Goal: Information Seeking & Learning: Learn about a topic

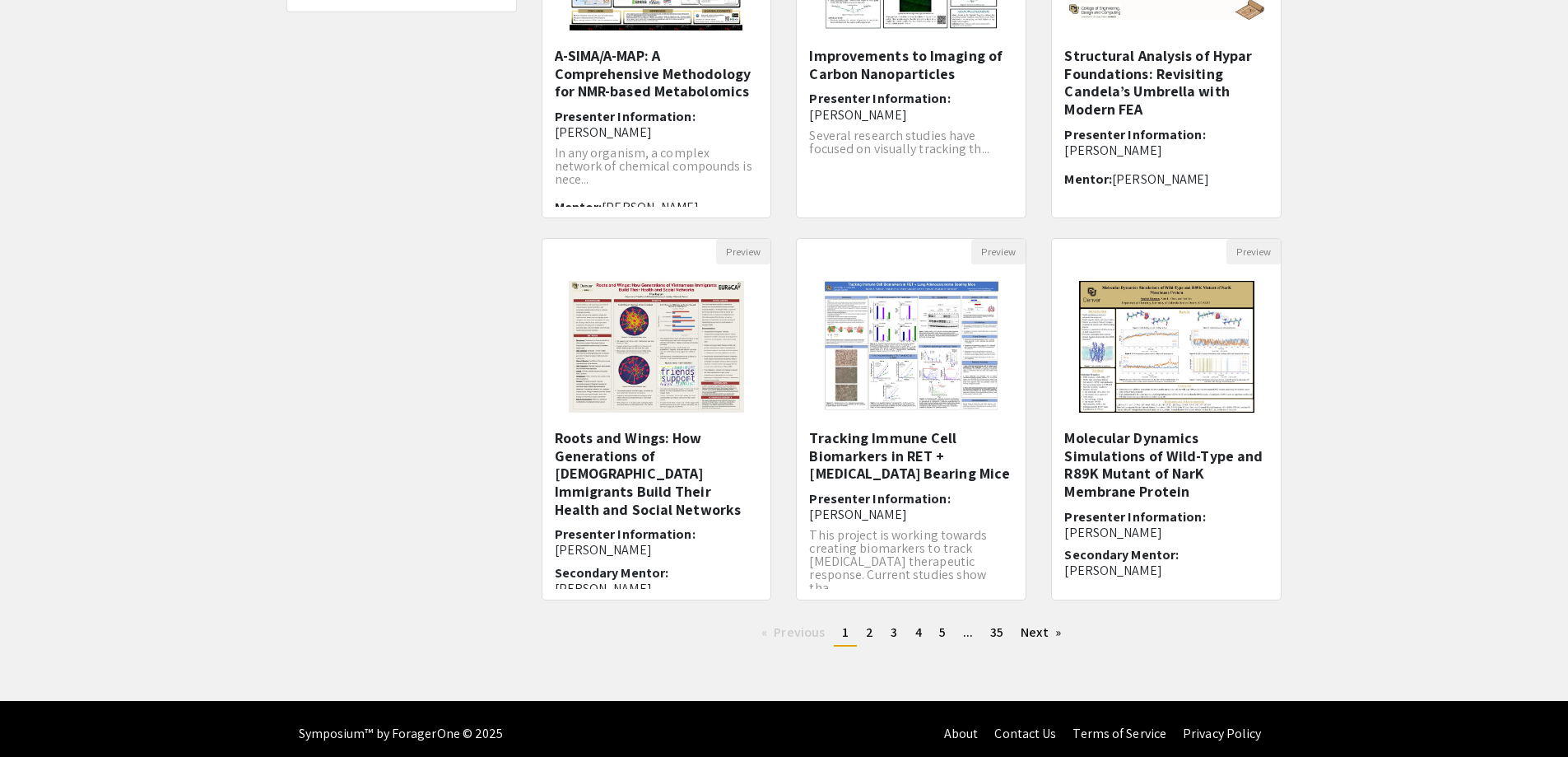
scroll to position [329, 0]
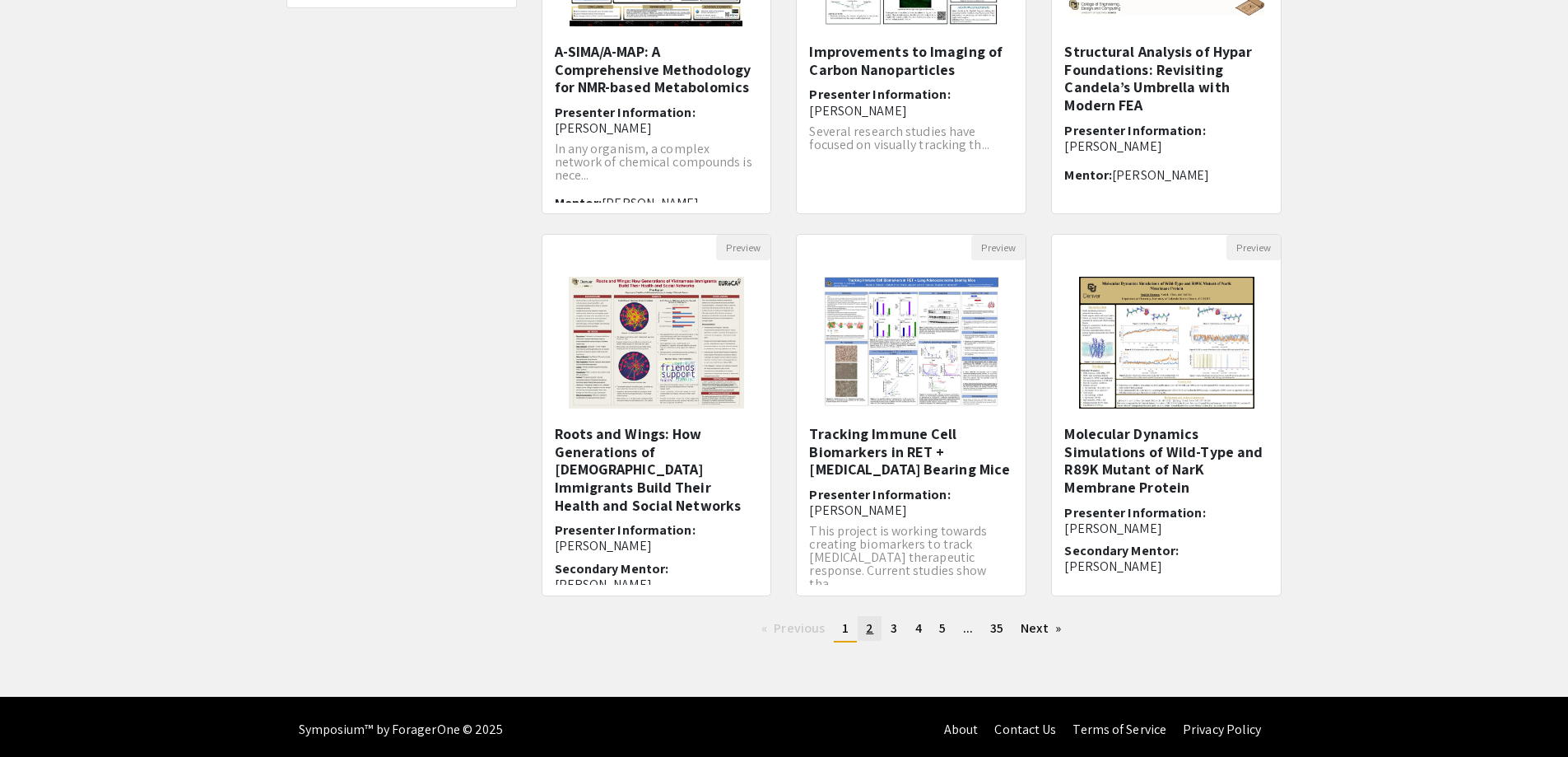
click at [869, 631] on span "2" at bounding box center [869, 628] width 7 height 17
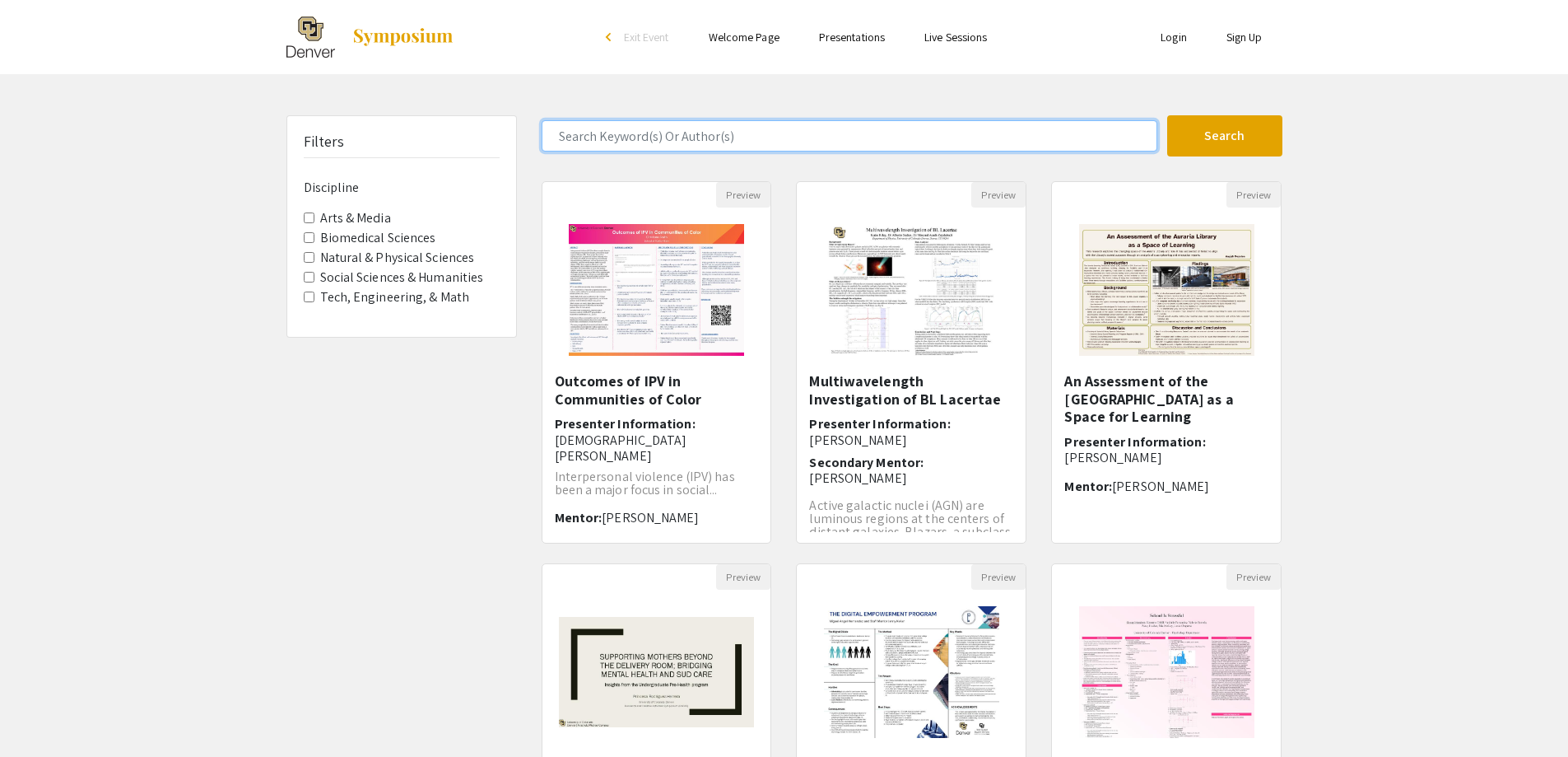
click at [823, 133] on input "Search Keyword(s) Or Author(s)" at bounding box center [849, 136] width 616 height 32
click at [1167, 116] on button "Search" at bounding box center [1224, 136] width 116 height 42
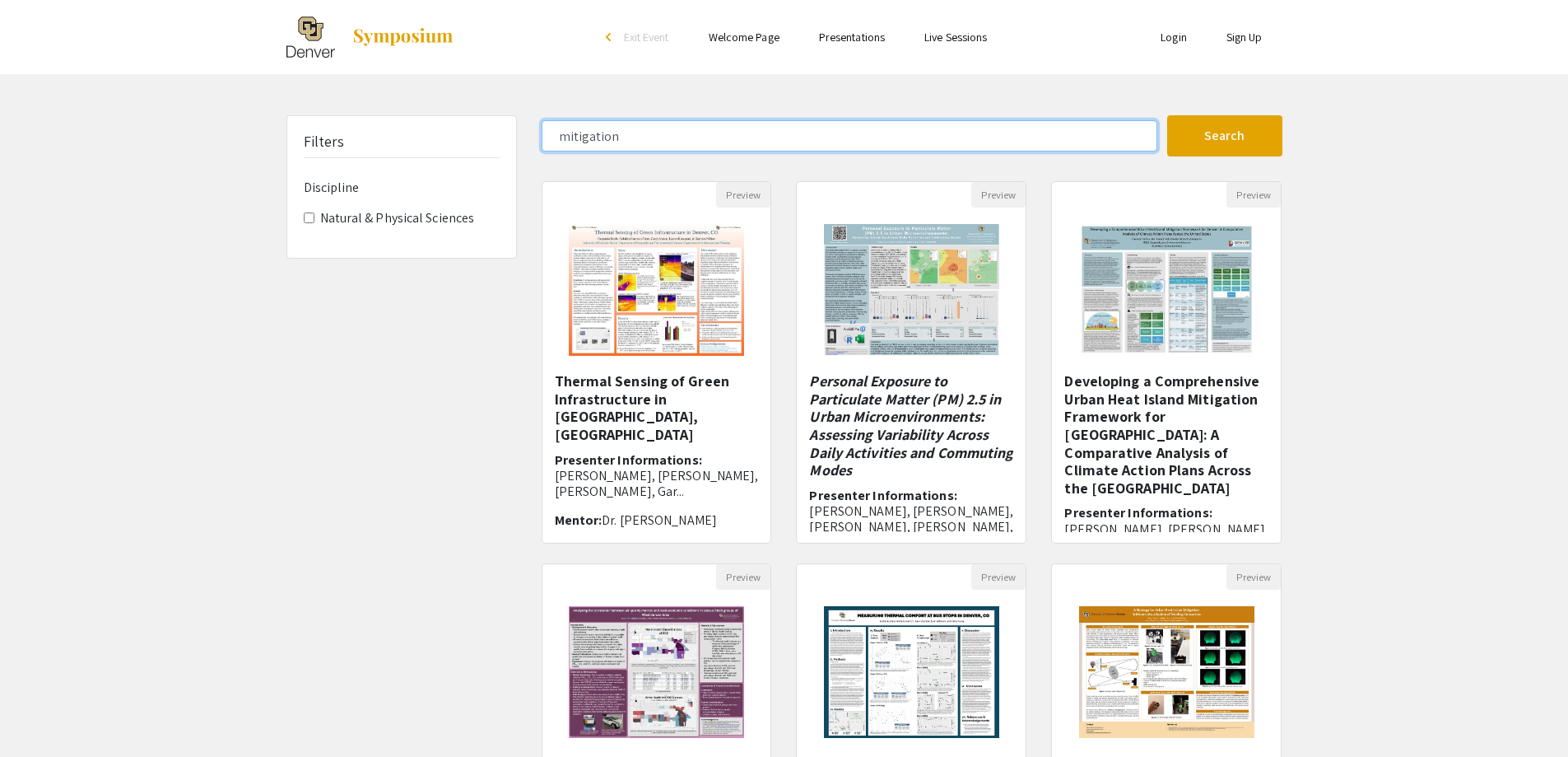
drag, startPoint x: 559, startPoint y: 126, endPoint x: 545, endPoint y: 126, distance: 14.0
click at [545, 126] on input "mitigation" at bounding box center [849, 136] width 616 height 32
click at [632, 139] on input "mitigation" at bounding box center [849, 136] width 616 height 32
drag, startPoint x: 654, startPoint y: 137, endPoint x: 491, endPoint y: 147, distance: 163.3
click at [491, 147] on div "Filters Discipline Natural & Physical Sciences mitigation Search 6 Results foun…" at bounding box center [784, 550] width 1021 height 870
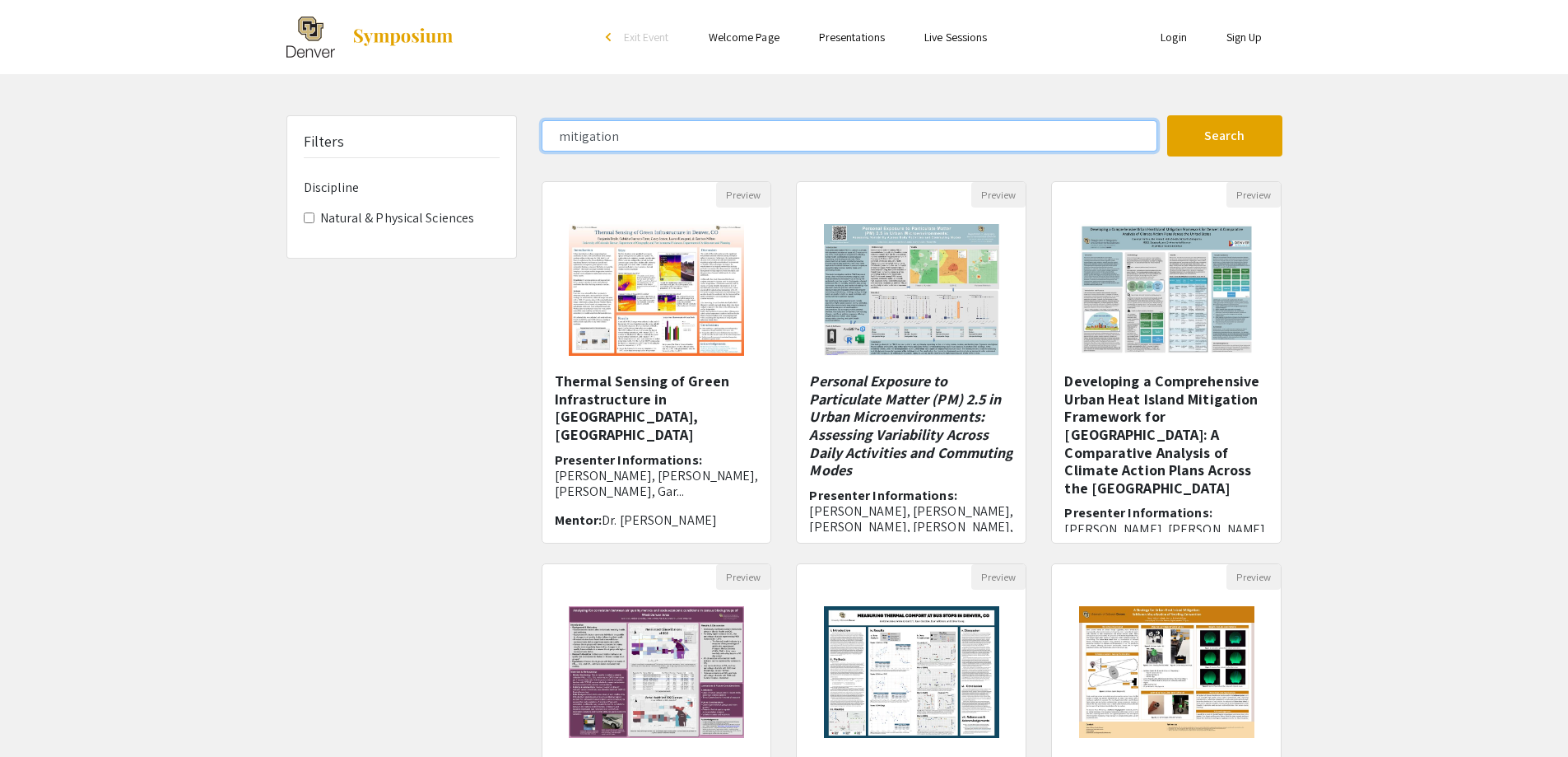
paste input "[PERSON_NAME]"
type input "[PERSON_NAME]"
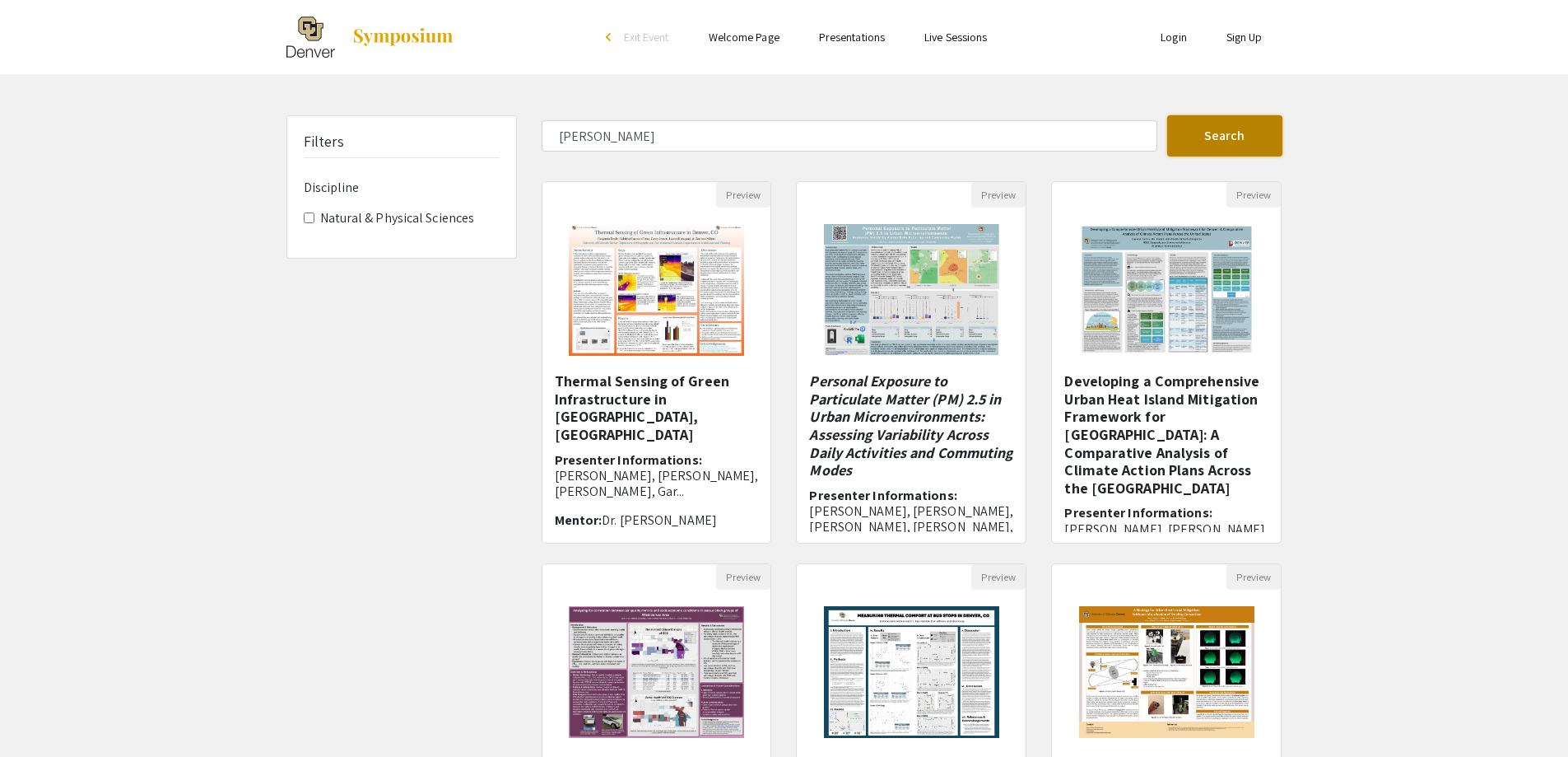
click at [1247, 139] on button "Search" at bounding box center [1224, 136] width 116 height 42
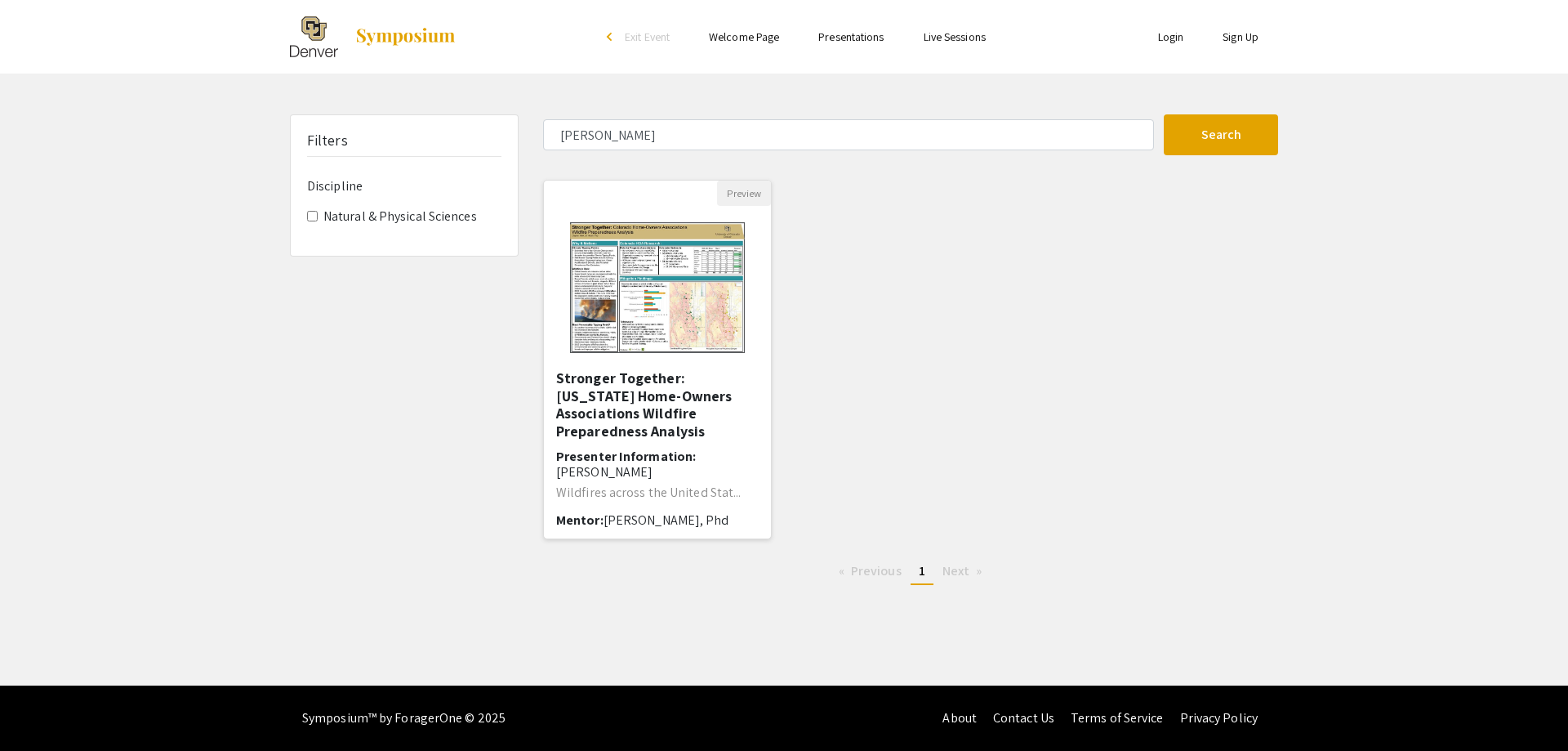
click at [624, 396] on h5 "Stronger Together: [US_STATE] Home-Owners Associations Wildfire Preparedness An…" at bounding box center [657, 405] width 203 height 71
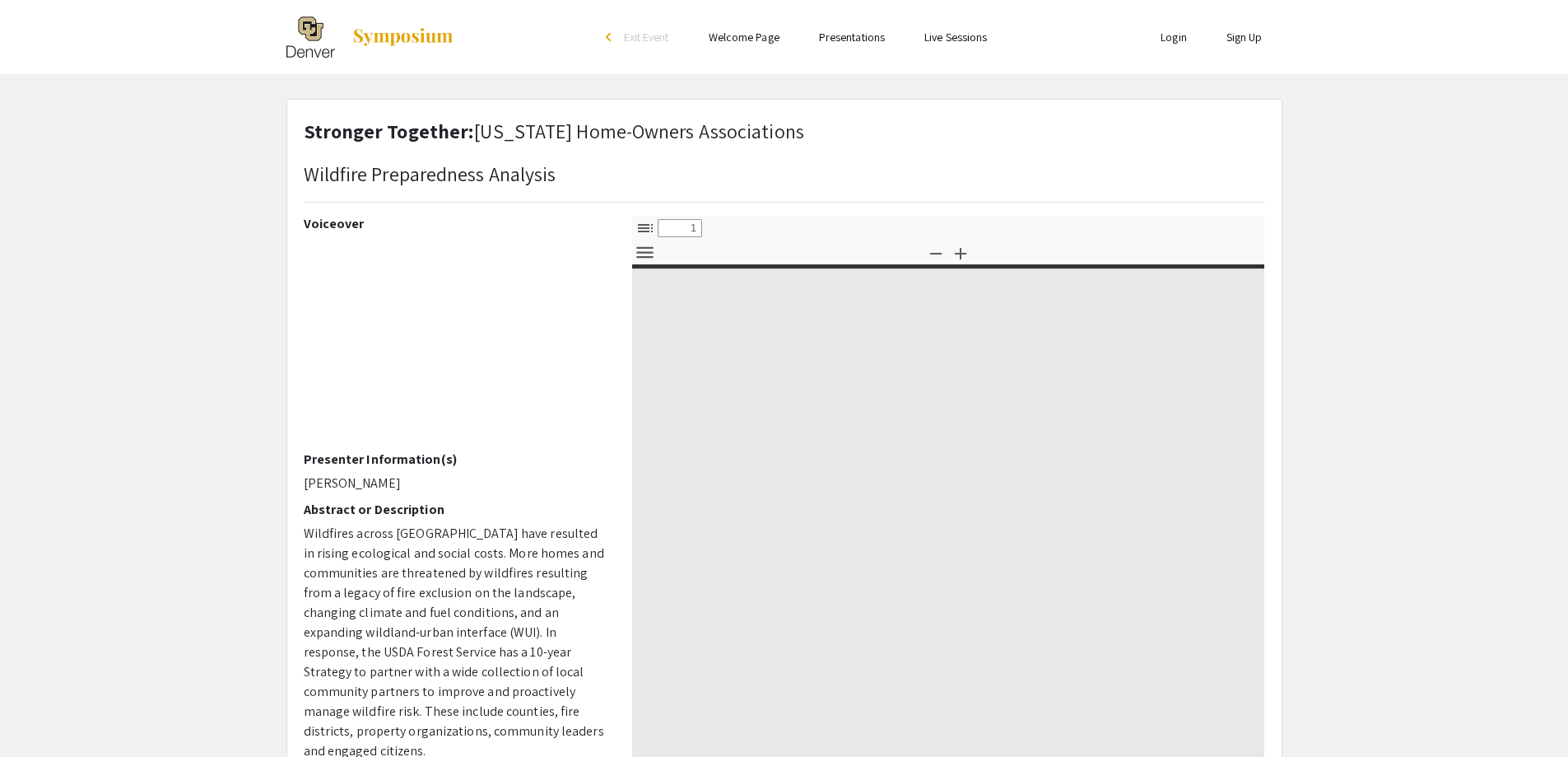
select select "custom"
type input "0"
select select "custom"
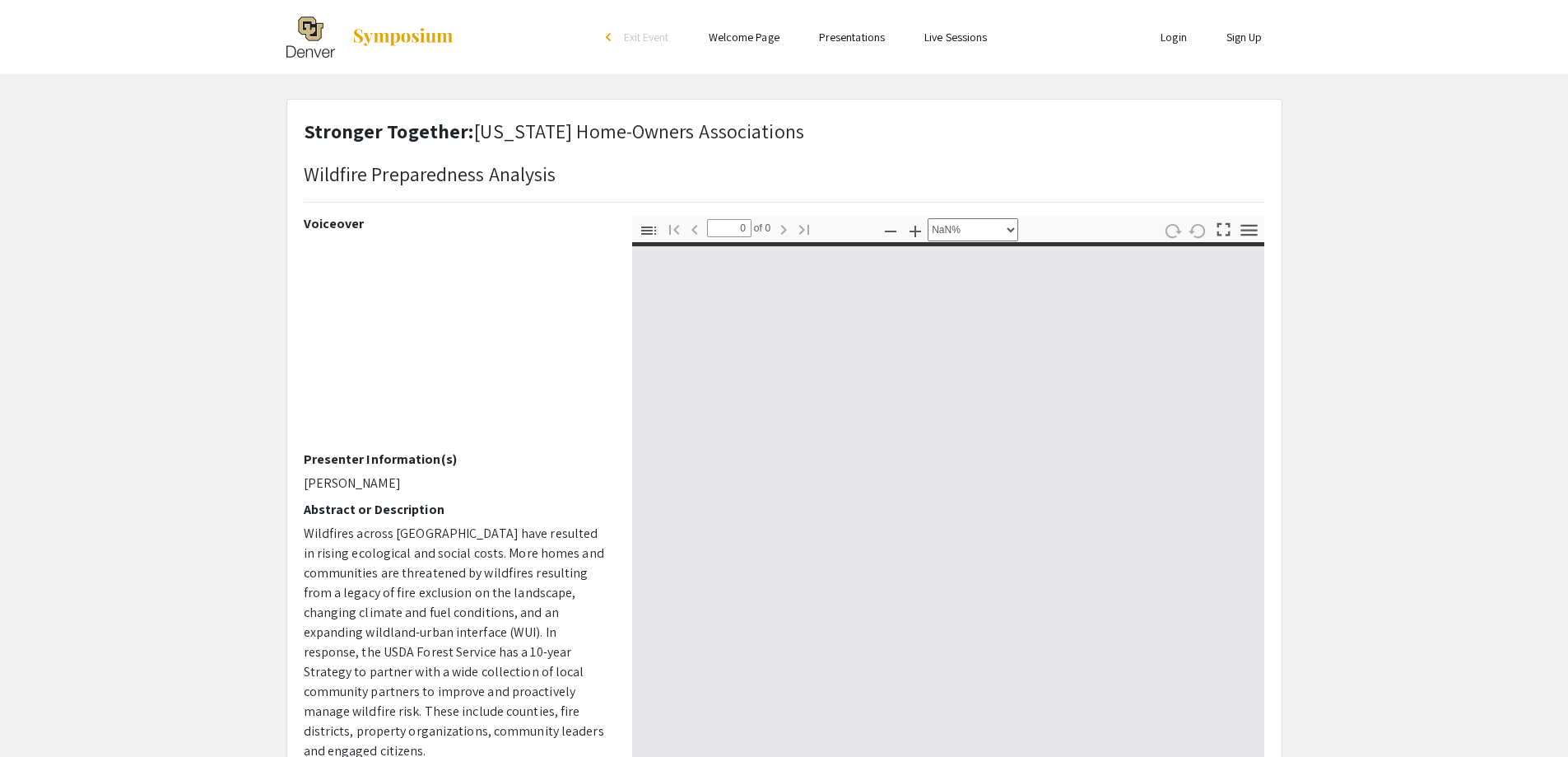
type input "1"
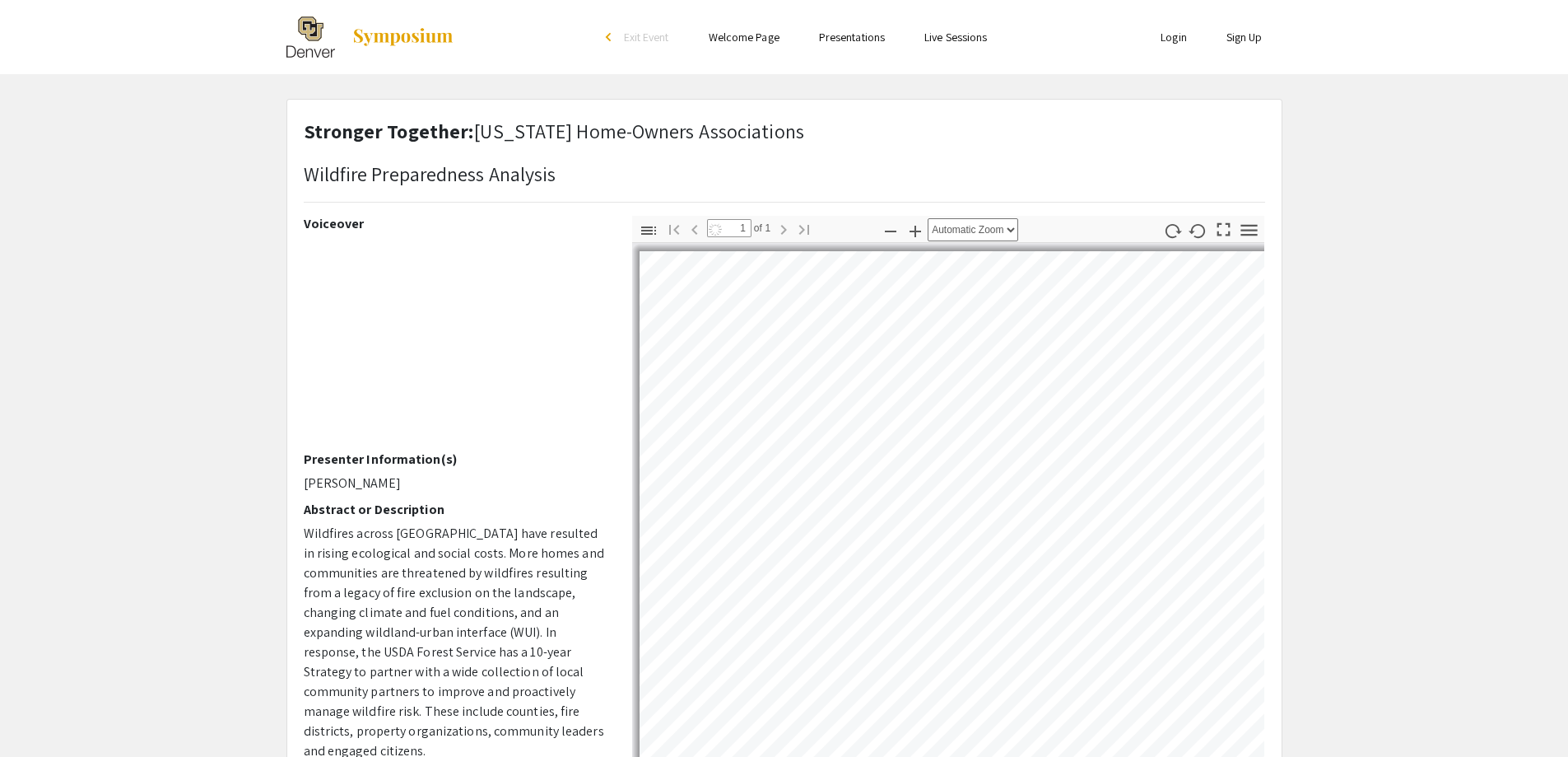
select select "auto"
